Goal: Navigation & Orientation: Find specific page/section

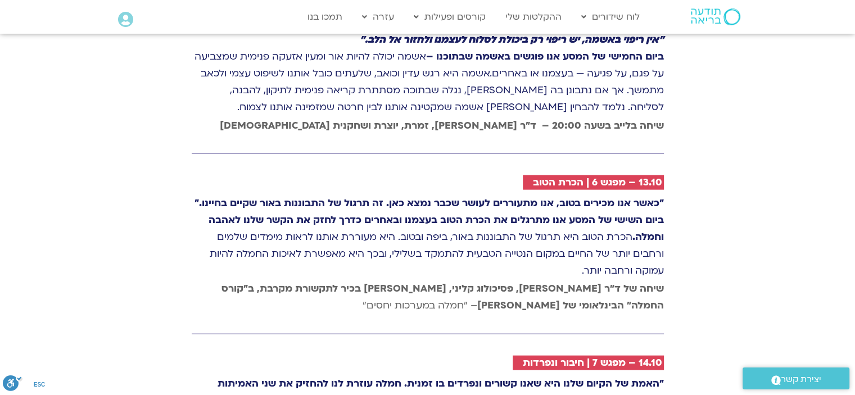
scroll to position [2472, 0]
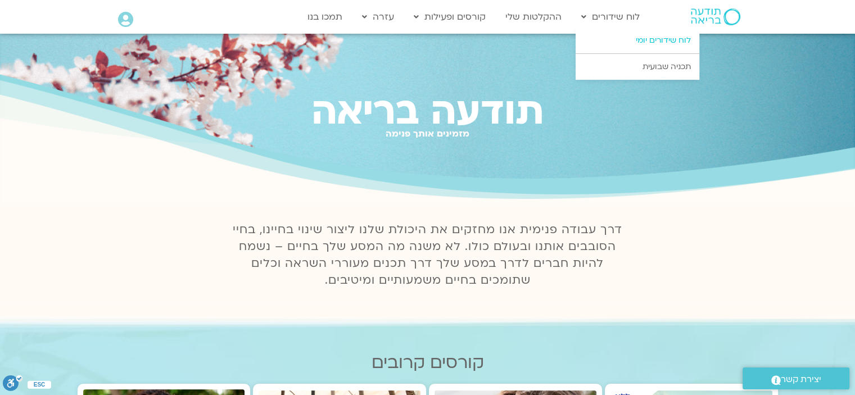
click at [642, 38] on link "לוח שידורים יומי" at bounding box center [637, 41] width 124 height 26
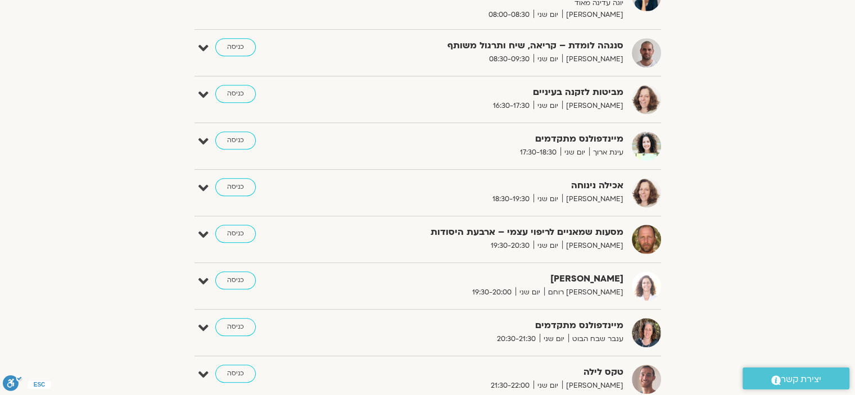
scroll to position [562, 0]
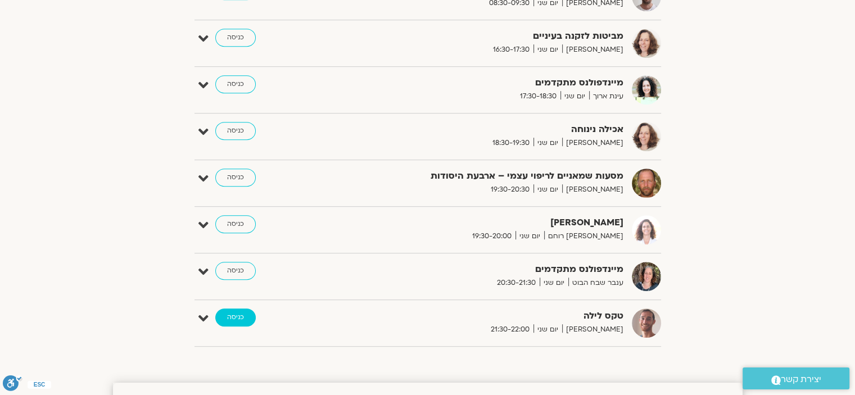
click at [233, 314] on link "כניסה" at bounding box center [235, 317] width 40 height 18
